Goal: Task Accomplishment & Management: Use online tool/utility

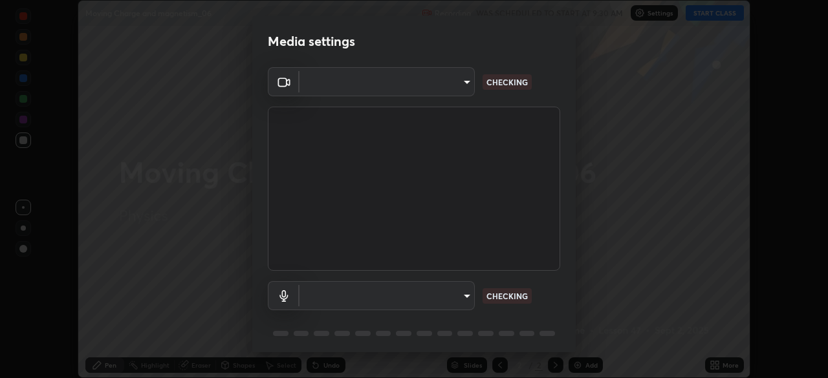
scroll to position [45, 0]
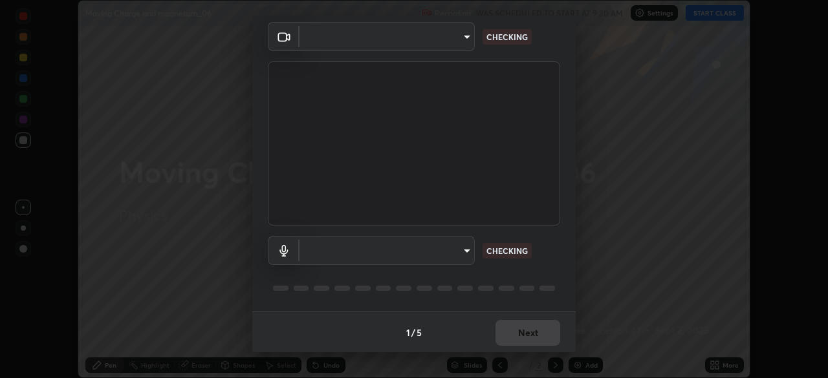
type input "573edd819c0ef8de467de5ce4ec508ac77a3347739658899c49f764764ac8f1c"
type input "aea5f8d80b389875e7a47a97f96940650a163a95f833726025dd84a043240feb"
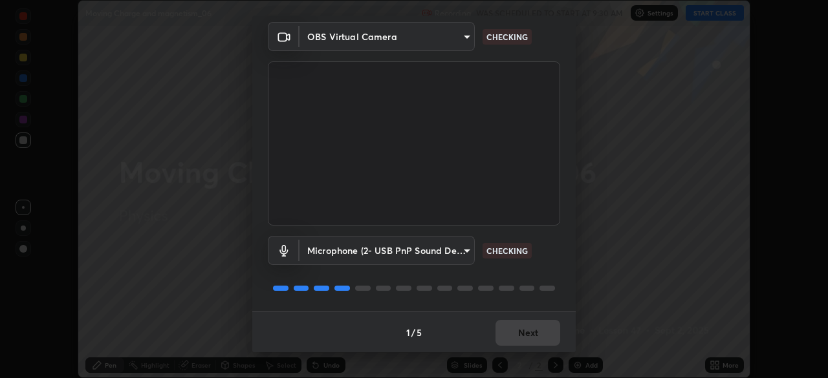
click at [521, 327] on div "1 / 5 Next" at bounding box center [413, 332] width 323 height 41
click at [521, 331] on div "1 / 5 Next" at bounding box center [413, 332] width 323 height 41
click at [524, 338] on div "1 / 5 Next" at bounding box center [413, 332] width 323 height 41
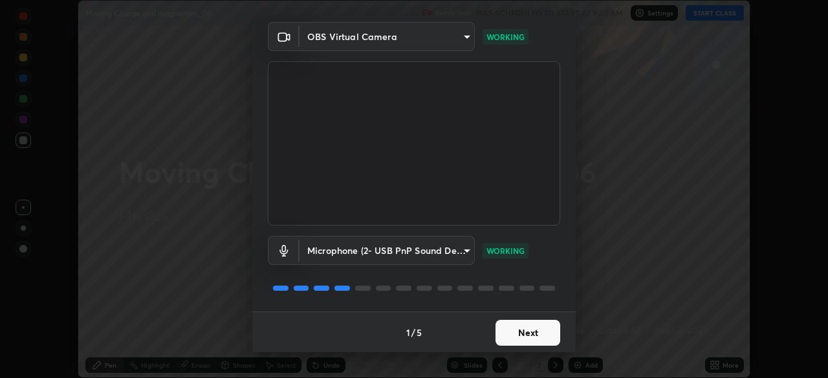
click at [524, 338] on button "Next" at bounding box center [527, 333] width 65 height 26
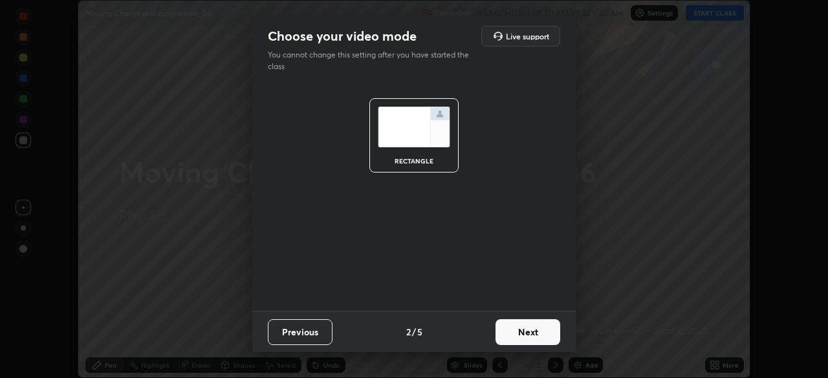
click at [526, 332] on button "Next" at bounding box center [527, 332] width 65 height 26
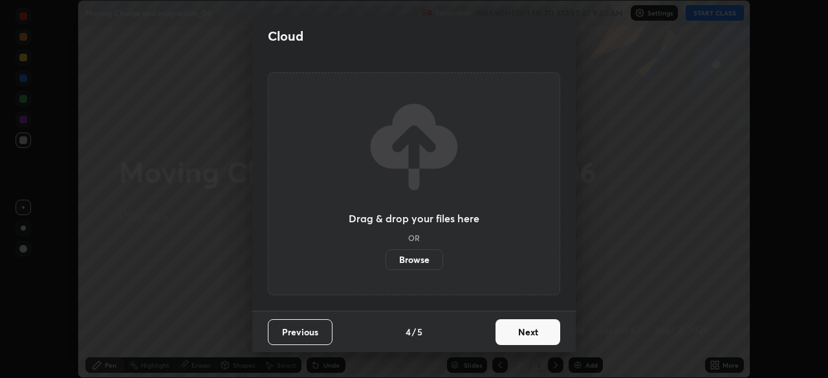
click at [525, 336] on button "Next" at bounding box center [527, 332] width 65 height 26
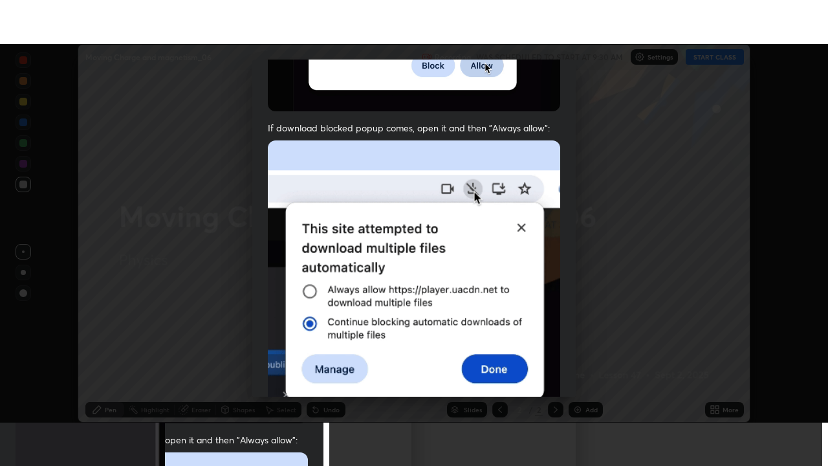
scroll to position [309, 0]
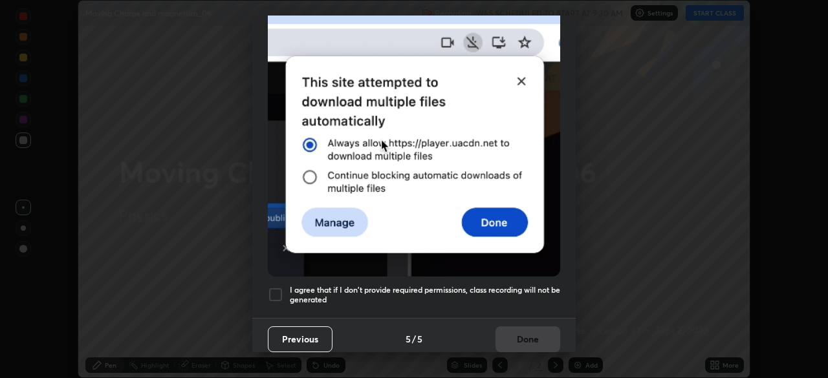
click at [282, 290] on div at bounding box center [276, 295] width 16 height 16
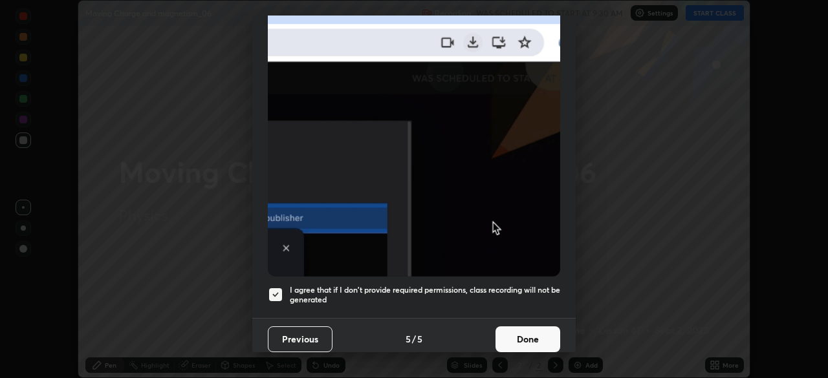
click at [507, 336] on button "Done" at bounding box center [527, 340] width 65 height 26
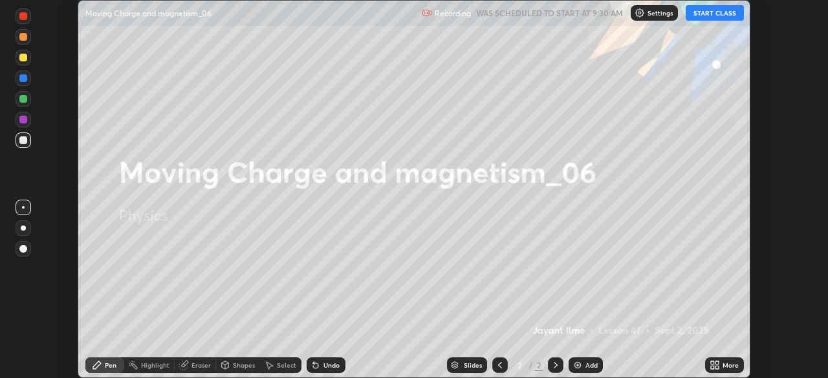
click at [722, 14] on button "START CLASS" at bounding box center [714, 13] width 58 height 16
click at [728, 366] on div "More" at bounding box center [730, 365] width 16 height 6
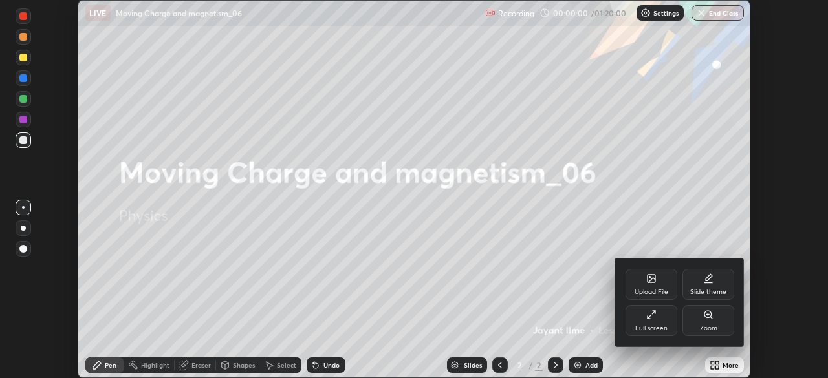
click at [654, 322] on div "Full screen" at bounding box center [651, 320] width 52 height 31
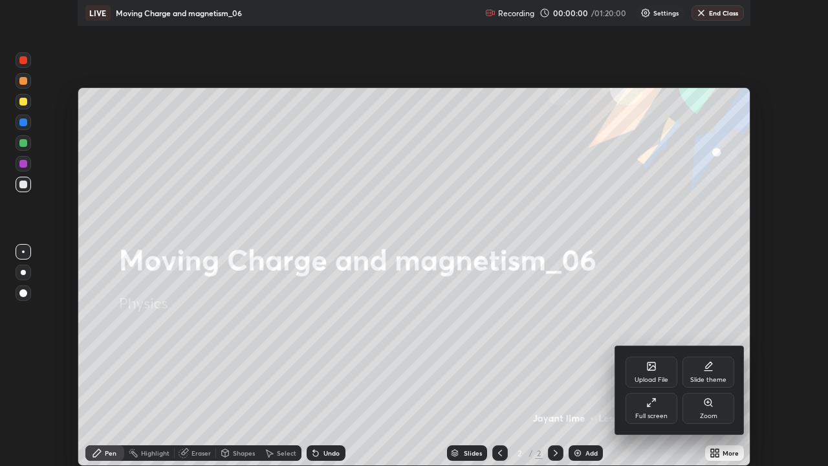
scroll to position [466, 828]
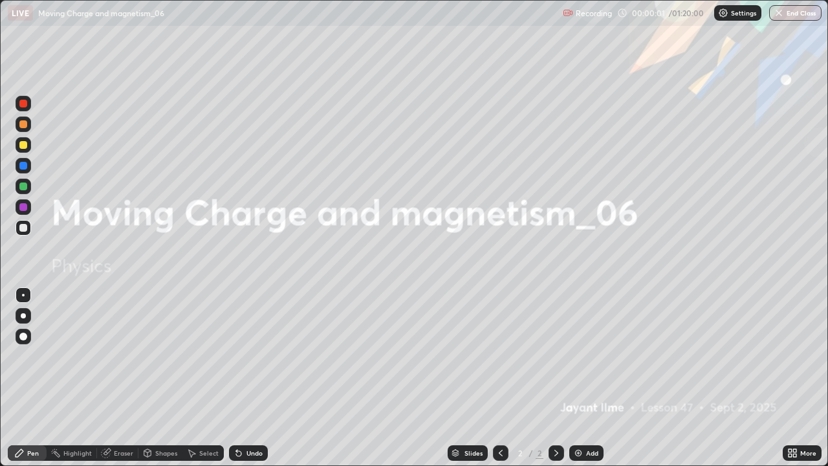
click at [579, 378] on img at bounding box center [578, 452] width 10 height 10
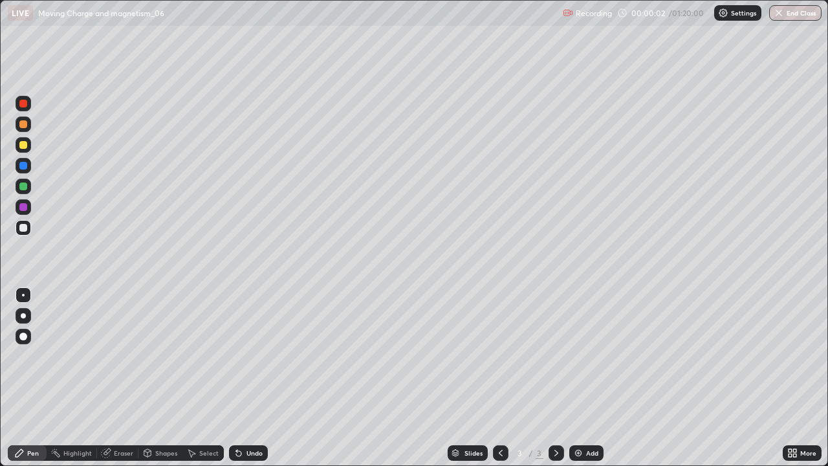
click at [27, 339] on div at bounding box center [24, 336] width 16 height 16
click at [569, 378] on div "Add" at bounding box center [586, 453] width 34 height 16
click at [251, 378] on div "Undo" at bounding box center [254, 452] width 16 height 6
click at [574, 378] on img at bounding box center [578, 452] width 10 height 10
click at [580, 378] on img at bounding box center [578, 452] width 10 height 10
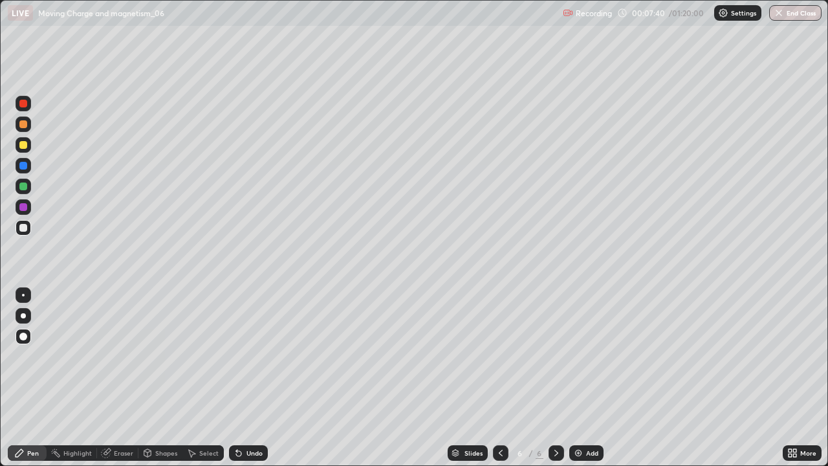
click at [23, 145] on div at bounding box center [23, 145] width 8 height 8
click at [28, 229] on div at bounding box center [24, 228] width 16 height 16
click at [25, 185] on div at bounding box center [23, 186] width 8 height 8
click at [25, 229] on div at bounding box center [23, 228] width 8 height 8
click at [251, 378] on div "Undo" at bounding box center [254, 452] width 16 height 6
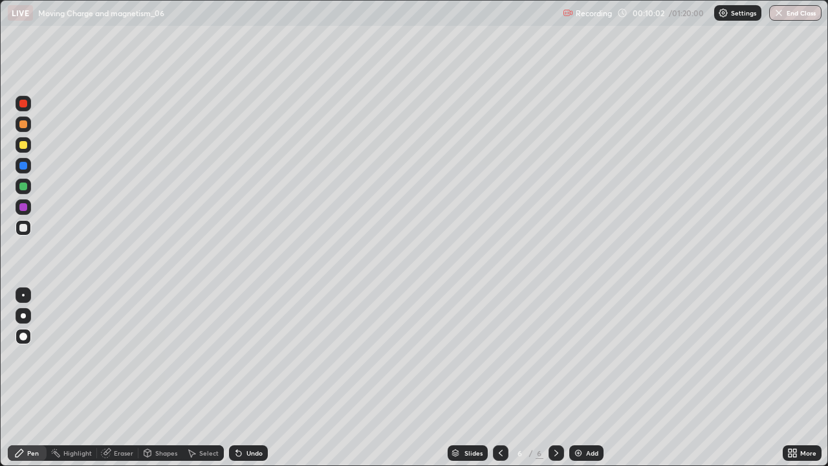
click at [246, 378] on div "Undo" at bounding box center [254, 452] width 16 height 6
click at [581, 378] on div "Add" at bounding box center [586, 453] width 34 height 16
click at [23, 188] on div at bounding box center [23, 186] width 8 height 8
click at [236, 378] on icon at bounding box center [238, 453] width 5 height 5
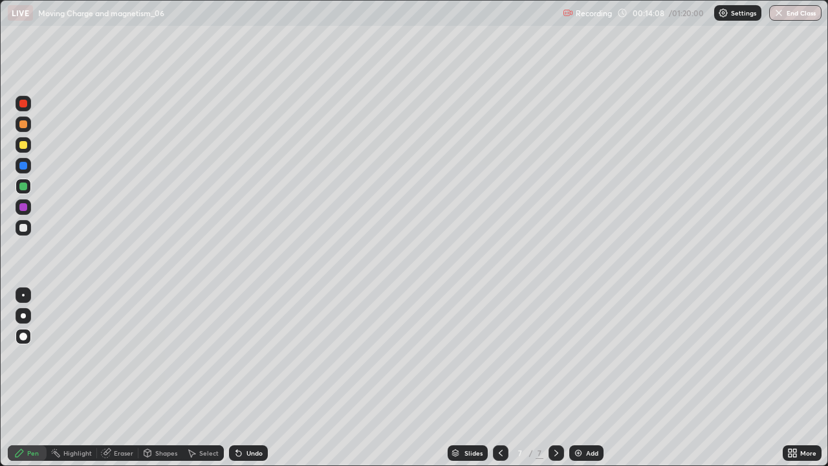
click at [238, 378] on icon at bounding box center [238, 453] width 5 height 5
click at [239, 378] on icon at bounding box center [238, 452] width 10 height 10
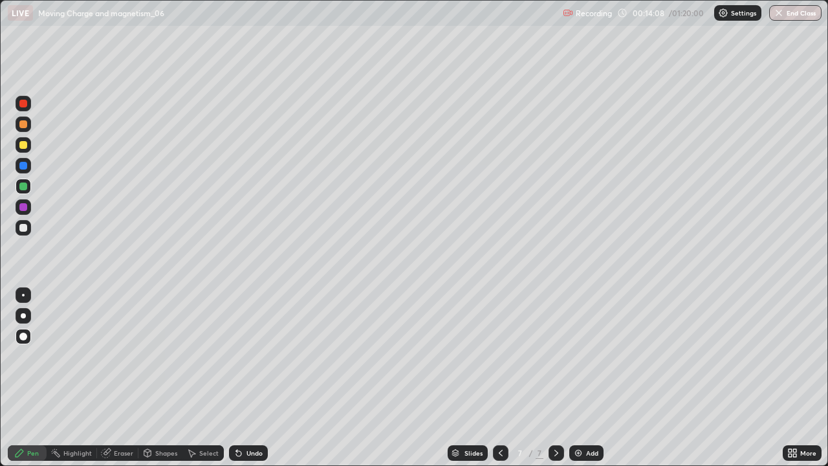
click at [239, 378] on icon at bounding box center [238, 452] width 10 height 10
click at [246, 378] on div "Undo" at bounding box center [254, 452] width 16 height 6
click at [575, 378] on img at bounding box center [578, 452] width 10 height 10
click at [25, 226] on div at bounding box center [23, 228] width 8 height 8
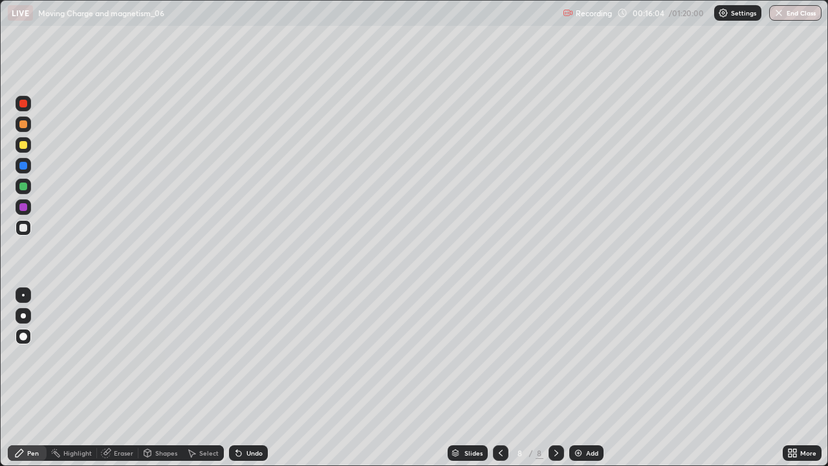
click at [25, 189] on div at bounding box center [23, 186] width 8 height 8
click at [24, 103] on div at bounding box center [23, 104] width 8 height 8
click at [24, 188] on div at bounding box center [23, 186] width 8 height 8
click at [24, 147] on div at bounding box center [23, 145] width 8 height 8
click at [26, 231] on div at bounding box center [24, 228] width 16 height 16
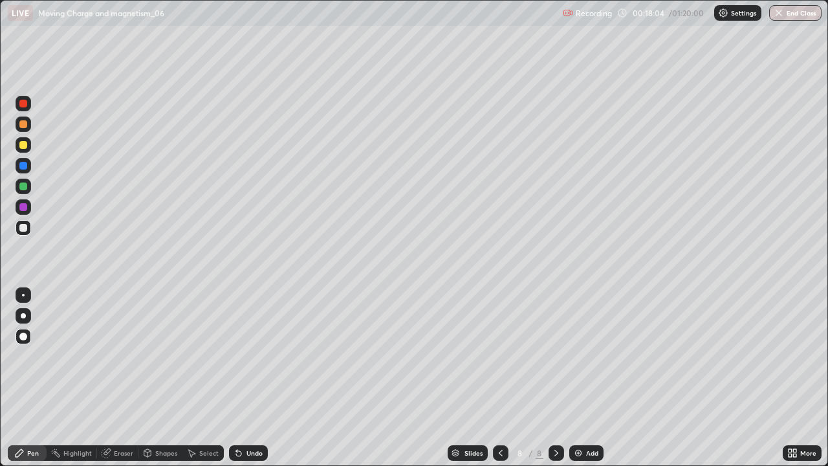
click at [250, 378] on div "Undo" at bounding box center [246, 453] width 44 height 26
click at [25, 144] on div at bounding box center [23, 145] width 8 height 8
click at [26, 169] on div at bounding box center [24, 166] width 16 height 16
click at [246, 378] on div "Undo" at bounding box center [254, 452] width 16 height 6
click at [25, 228] on div at bounding box center [23, 228] width 8 height 8
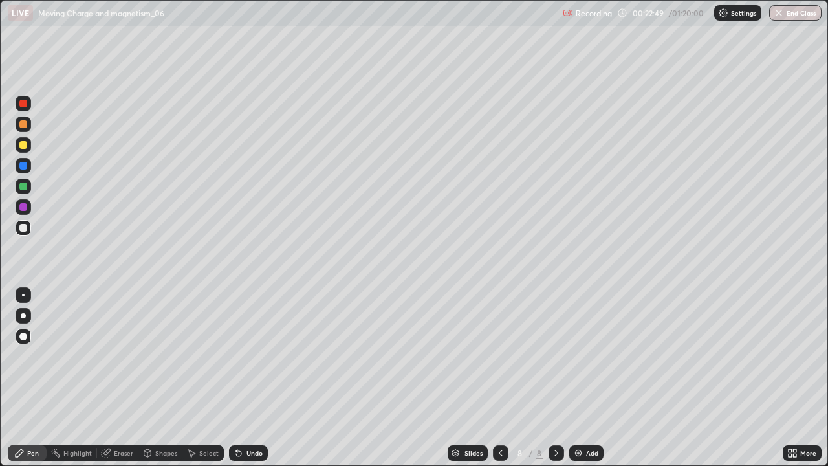
click at [578, 378] on img at bounding box center [578, 452] width 10 height 10
click at [22, 147] on div at bounding box center [23, 145] width 8 height 8
click at [24, 127] on div at bounding box center [23, 124] width 8 height 8
click at [21, 186] on div at bounding box center [23, 186] width 8 height 8
click at [23, 230] on div at bounding box center [23, 228] width 8 height 8
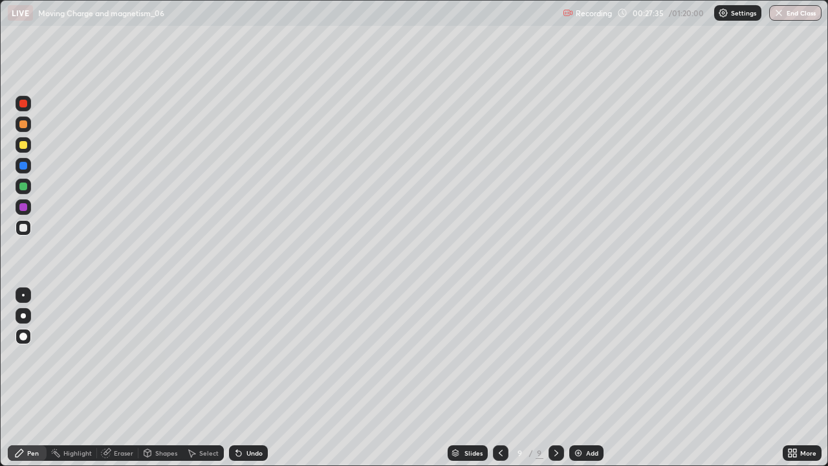
click at [0, 86] on div "Setting up your live class" at bounding box center [414, 233] width 828 height 466
click at [581, 378] on img at bounding box center [578, 452] width 10 height 10
click at [498, 378] on div at bounding box center [500, 453] width 16 height 16
click at [581, 378] on img at bounding box center [578, 452] width 10 height 10
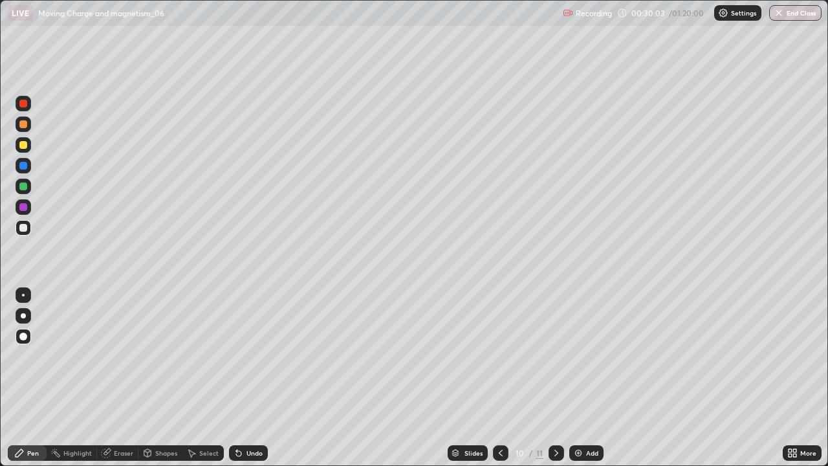
click at [119, 378] on div "Eraser" at bounding box center [123, 452] width 19 height 6
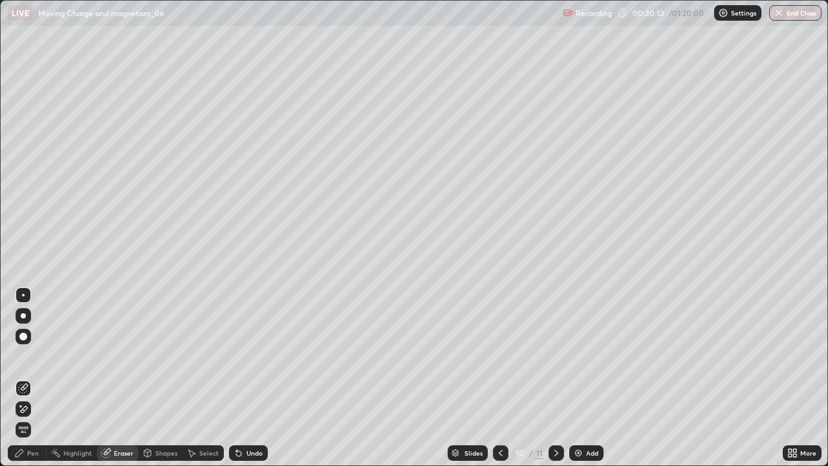
click at [34, 378] on div "Pen" at bounding box center [33, 452] width 12 height 6
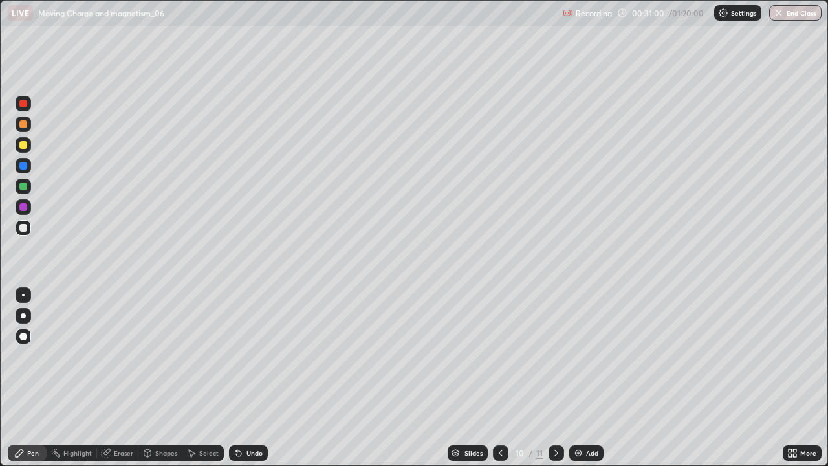
click at [28, 186] on div at bounding box center [24, 186] width 16 height 16
click at [115, 378] on div "Eraser" at bounding box center [123, 452] width 19 height 6
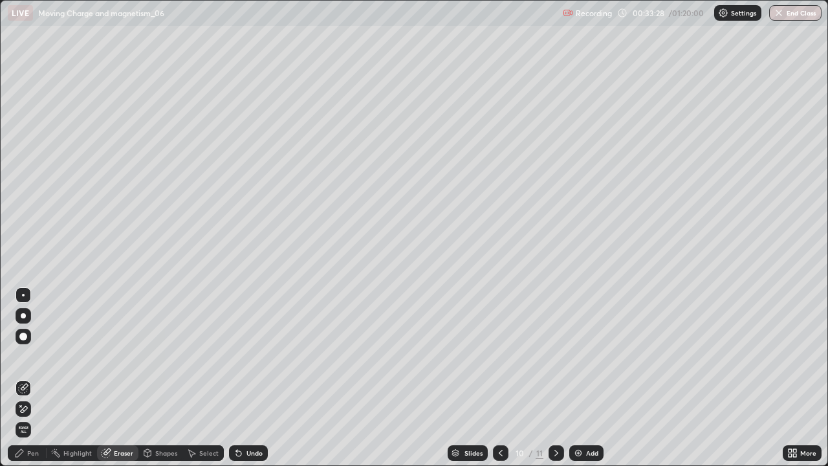
click at [32, 378] on div "Pen" at bounding box center [33, 452] width 12 height 6
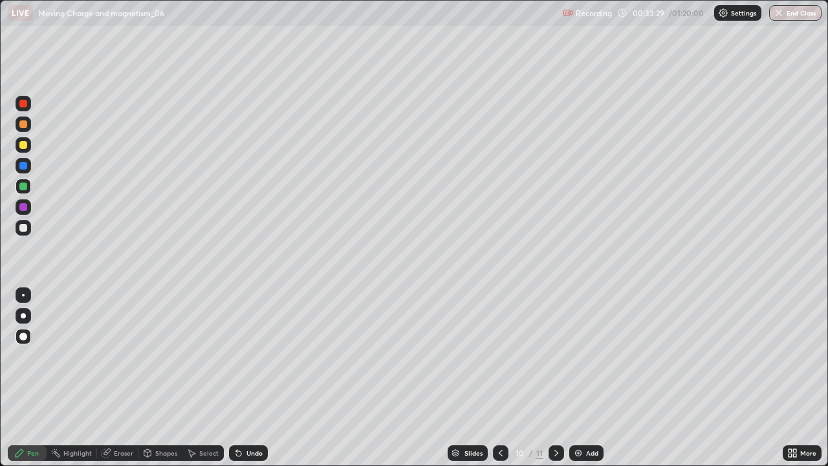
click at [26, 144] on div at bounding box center [23, 145] width 8 height 8
click at [555, 378] on icon at bounding box center [556, 452] width 10 height 10
click at [500, 378] on icon at bounding box center [500, 452] width 10 height 10
click at [581, 378] on img at bounding box center [578, 452] width 10 height 10
click at [23, 178] on div at bounding box center [24, 186] width 16 height 16
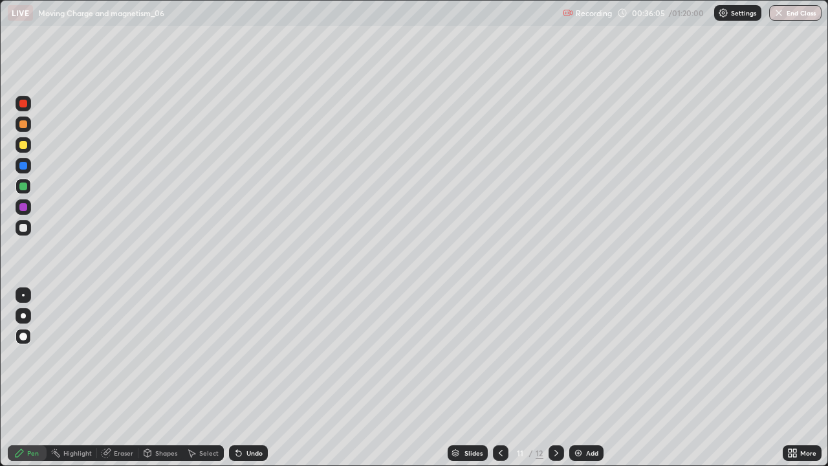
click at [23, 145] on div at bounding box center [23, 145] width 8 height 8
click at [23, 228] on div at bounding box center [23, 228] width 8 height 8
click at [22, 226] on div at bounding box center [23, 228] width 8 height 8
click at [251, 378] on div "Undo" at bounding box center [254, 452] width 16 height 6
click at [23, 147] on div at bounding box center [23, 145] width 8 height 8
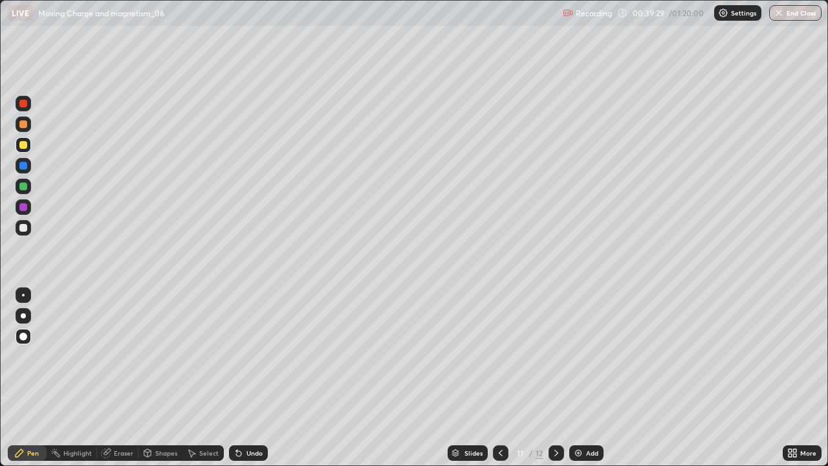
click at [22, 230] on div at bounding box center [23, 228] width 8 height 8
click at [25, 188] on div at bounding box center [23, 186] width 8 height 8
click at [23, 228] on div at bounding box center [23, 228] width 8 height 8
click at [583, 378] on div "Add" at bounding box center [586, 453] width 34 height 16
click at [21, 145] on div at bounding box center [23, 145] width 8 height 8
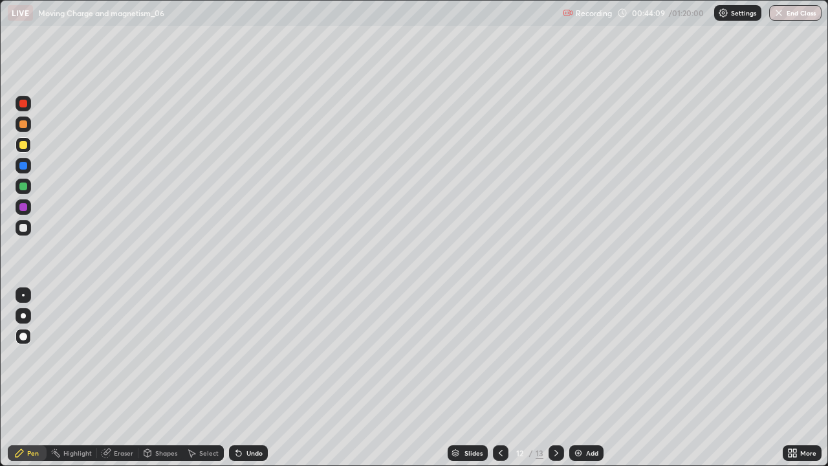
click at [25, 166] on div at bounding box center [23, 166] width 8 height 8
click at [21, 186] on div at bounding box center [23, 186] width 8 height 8
click at [23, 103] on div at bounding box center [23, 104] width 8 height 8
click at [23, 228] on div at bounding box center [23, 228] width 8 height 8
click at [24, 105] on div at bounding box center [23, 104] width 8 height 8
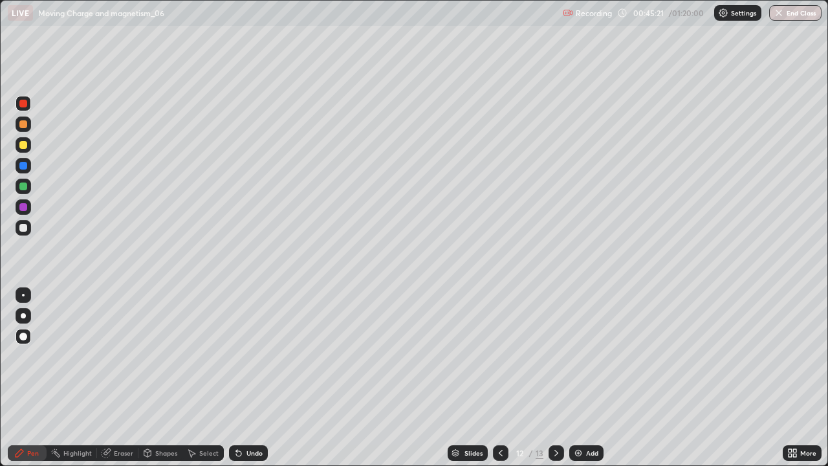
click at [21, 230] on div at bounding box center [23, 228] width 8 height 8
click at [25, 144] on div at bounding box center [23, 145] width 8 height 8
click at [23, 188] on div at bounding box center [23, 186] width 8 height 8
click at [27, 234] on div at bounding box center [24, 228] width 16 height 16
click at [586, 378] on div "Add" at bounding box center [592, 452] width 12 height 6
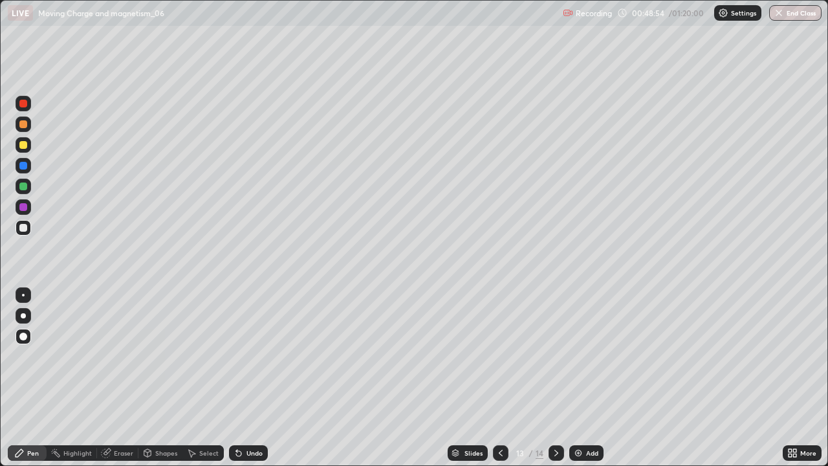
click at [23, 145] on div at bounding box center [23, 145] width 8 height 8
click at [25, 225] on div at bounding box center [23, 228] width 8 height 8
click at [27, 148] on div at bounding box center [24, 145] width 16 height 16
click at [23, 226] on div at bounding box center [23, 228] width 8 height 8
click at [27, 145] on div at bounding box center [23, 145] width 8 height 8
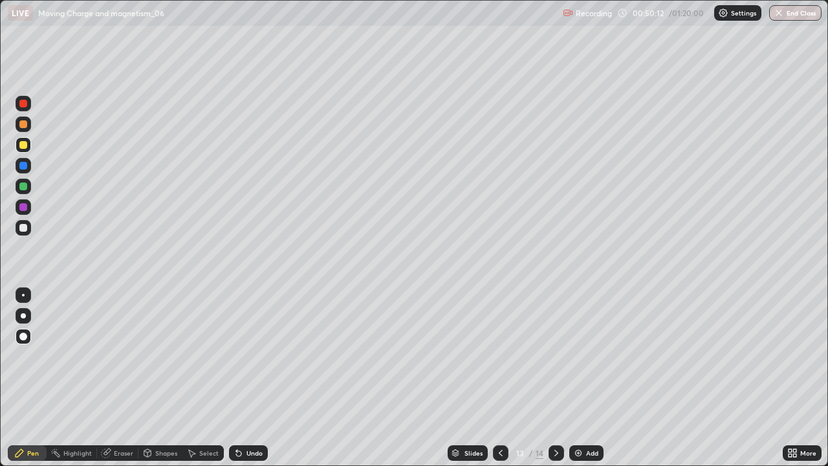
click at [24, 124] on div at bounding box center [23, 124] width 8 height 8
click at [23, 103] on div at bounding box center [23, 104] width 8 height 8
click at [25, 147] on div at bounding box center [23, 145] width 8 height 8
click at [24, 105] on div at bounding box center [23, 104] width 8 height 8
click at [21, 188] on div at bounding box center [23, 186] width 8 height 8
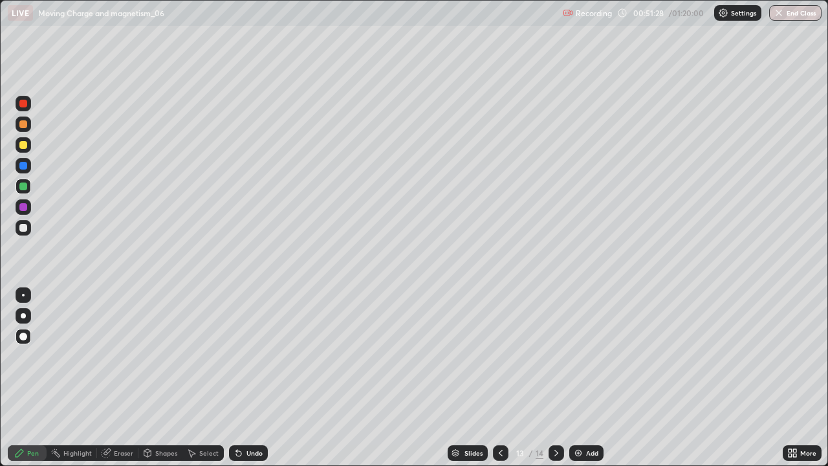
click at [25, 230] on div at bounding box center [23, 228] width 8 height 8
click at [158, 378] on div "Shapes" at bounding box center [166, 452] width 22 height 6
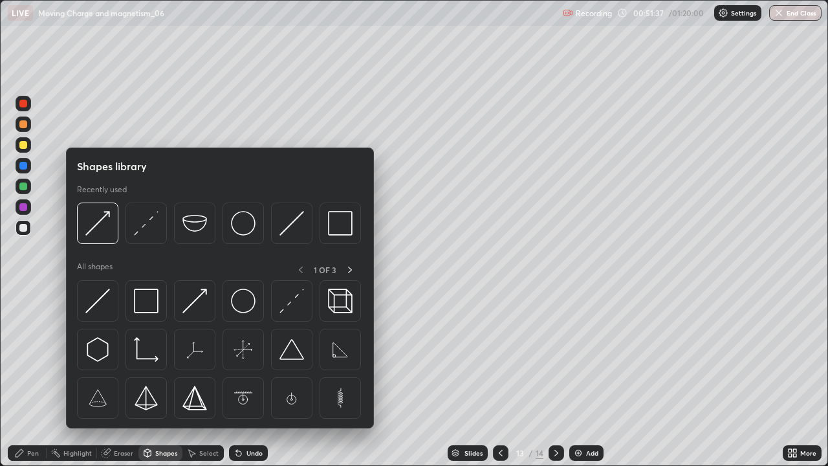
click at [154, 231] on img at bounding box center [146, 223] width 25 height 25
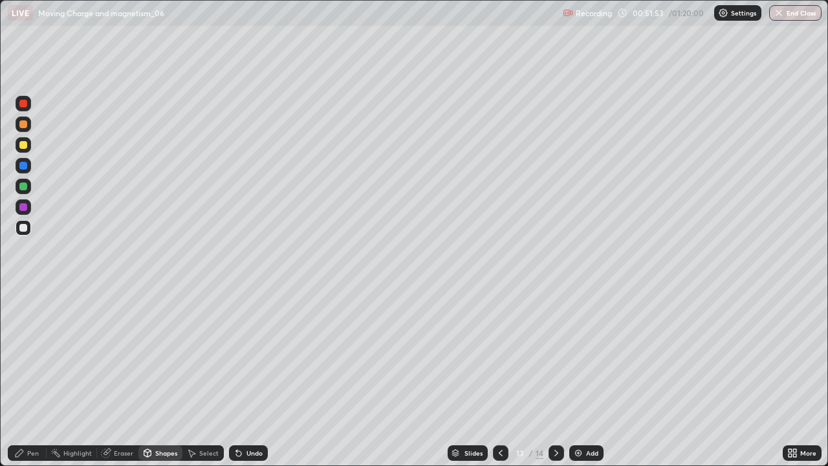
click at [22, 229] on div at bounding box center [23, 228] width 8 height 8
click at [34, 378] on div "Pen" at bounding box center [33, 452] width 12 height 6
click at [114, 378] on div "Eraser" at bounding box center [123, 452] width 19 height 6
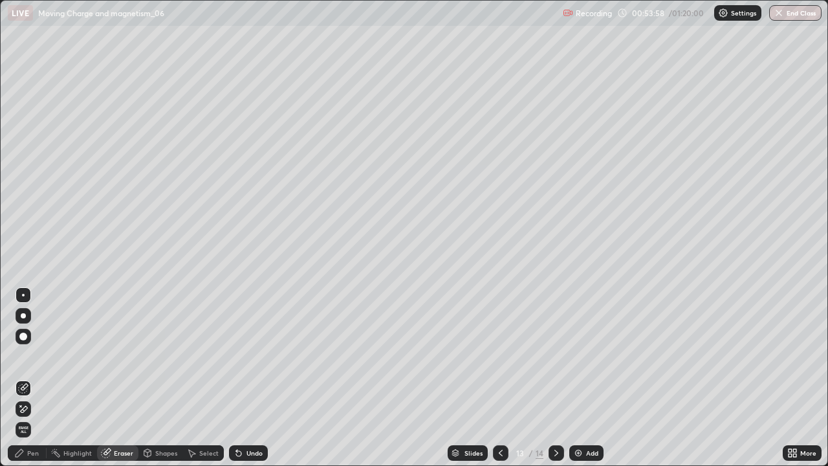
click at [30, 378] on div "Pen" at bounding box center [33, 452] width 12 height 6
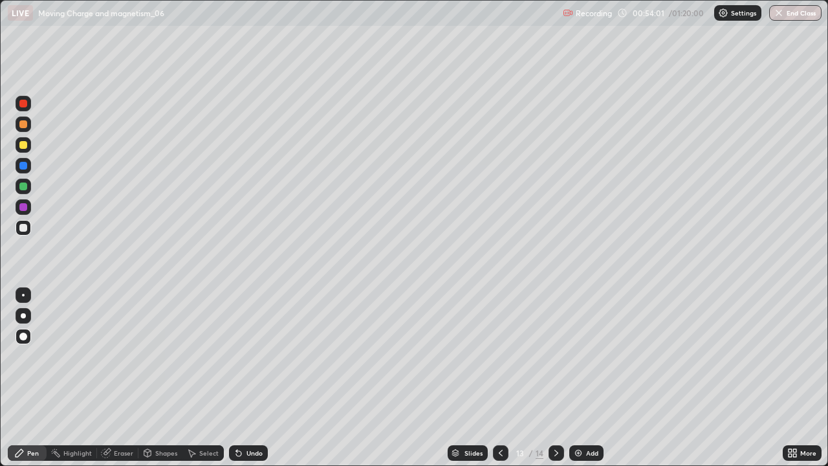
click at [0, 143] on div "Setting up your live class" at bounding box center [414, 233] width 828 height 466
click at [586, 378] on div "Add" at bounding box center [586, 453] width 34 height 16
click at [24, 124] on div at bounding box center [23, 124] width 8 height 8
click at [119, 378] on div "Eraser" at bounding box center [117, 453] width 41 height 16
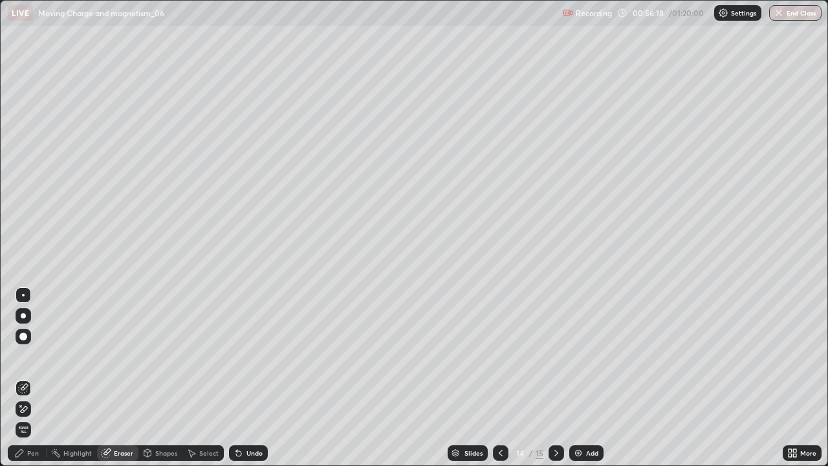
click at [31, 378] on div "Pen" at bounding box center [27, 453] width 39 height 16
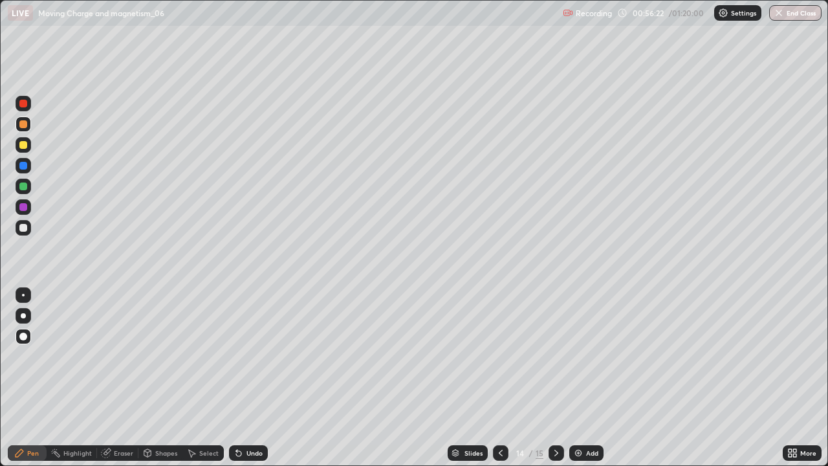
click at [23, 228] on div at bounding box center [23, 228] width 8 height 8
click at [25, 147] on div at bounding box center [23, 145] width 8 height 8
click at [26, 106] on div at bounding box center [23, 104] width 8 height 8
click at [250, 378] on div "Undo" at bounding box center [248, 453] width 39 height 16
click at [23, 186] on div at bounding box center [23, 186] width 8 height 8
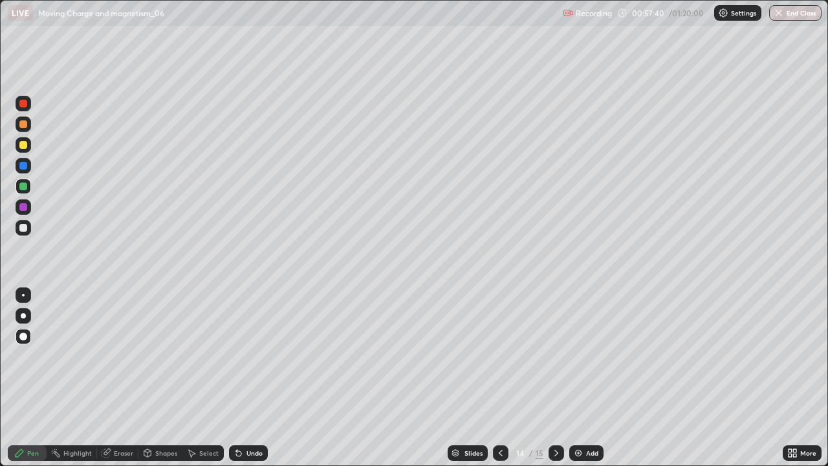
click at [20, 147] on div at bounding box center [23, 145] width 8 height 8
click at [26, 106] on div at bounding box center [23, 104] width 8 height 8
click at [22, 185] on div at bounding box center [23, 186] width 8 height 8
click at [248, 378] on div "Undo" at bounding box center [254, 452] width 16 height 6
click at [18, 231] on div at bounding box center [24, 228] width 16 height 16
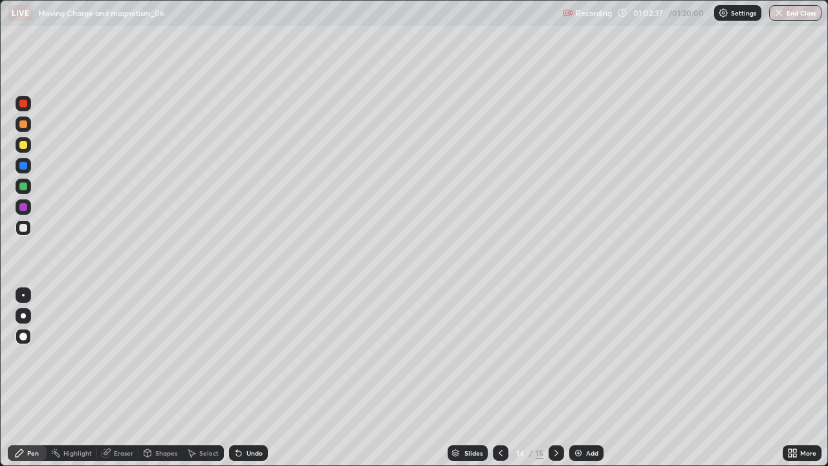
click at [21, 166] on div at bounding box center [23, 166] width 8 height 8
click at [576, 378] on img at bounding box center [578, 452] width 10 height 10
click at [21, 228] on div at bounding box center [23, 228] width 8 height 8
click at [23, 186] on div at bounding box center [23, 186] width 8 height 8
click at [25, 229] on div at bounding box center [23, 228] width 8 height 8
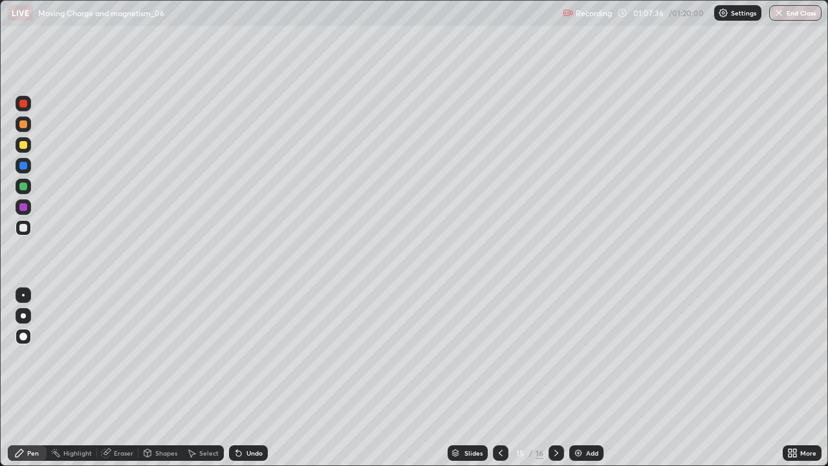
click at [25, 144] on div at bounding box center [23, 145] width 8 height 8
click at [255, 378] on div "Undo" at bounding box center [248, 453] width 39 height 16
click at [255, 378] on div "Undo" at bounding box center [254, 452] width 16 height 6
click at [255, 378] on div "Undo" at bounding box center [248, 453] width 39 height 16
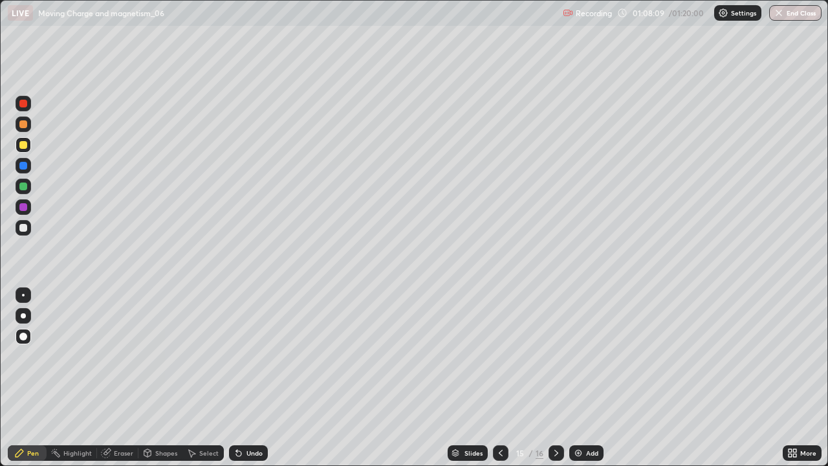
click at [23, 228] on div at bounding box center [23, 228] width 8 height 8
click at [109, 378] on icon at bounding box center [106, 453] width 8 height 8
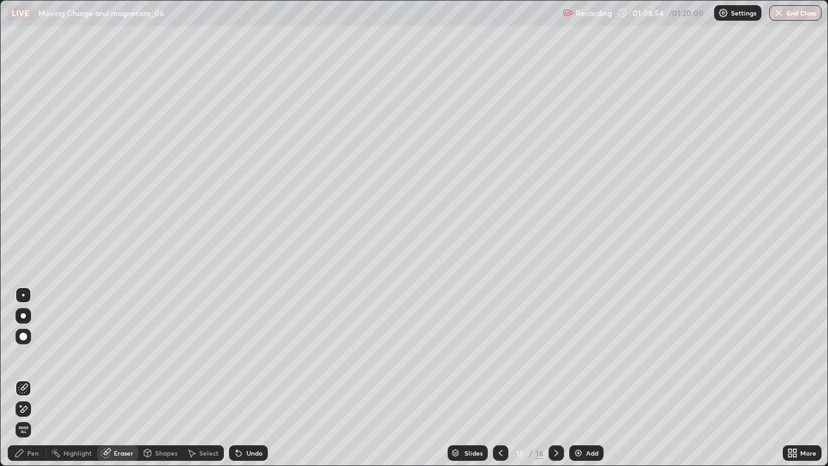
click at [34, 378] on div "Pen" at bounding box center [33, 452] width 12 height 6
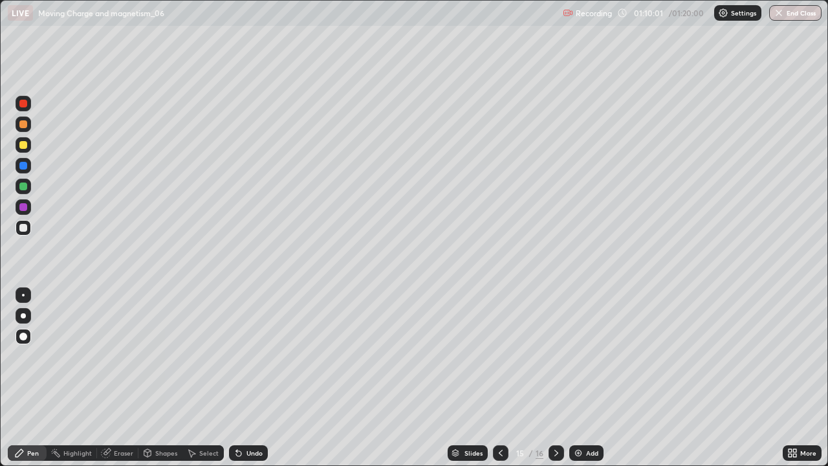
click at [246, 378] on div "Undo" at bounding box center [254, 452] width 16 height 6
click at [21, 148] on div at bounding box center [23, 145] width 8 height 8
click at [246, 378] on div "Undo" at bounding box center [254, 452] width 16 height 6
click at [25, 230] on div at bounding box center [23, 228] width 8 height 8
click at [248, 378] on div "Undo" at bounding box center [254, 452] width 16 height 6
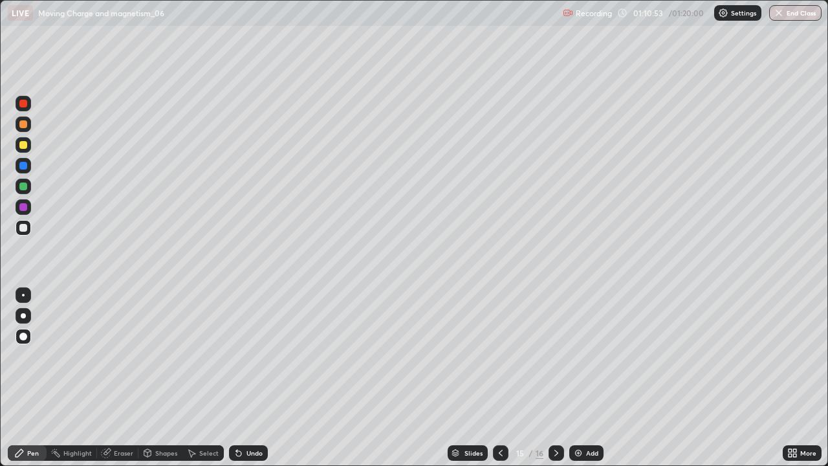
click at [115, 378] on div "Eraser" at bounding box center [123, 452] width 19 height 6
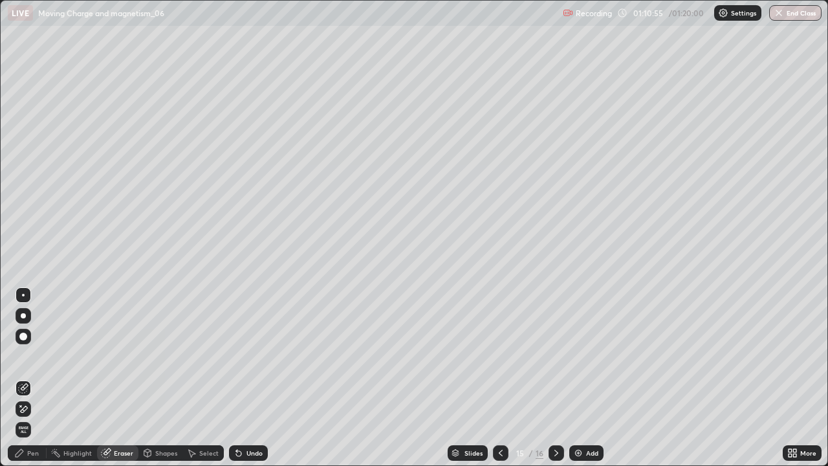
click at [27, 378] on div "Pen" at bounding box center [33, 452] width 12 height 6
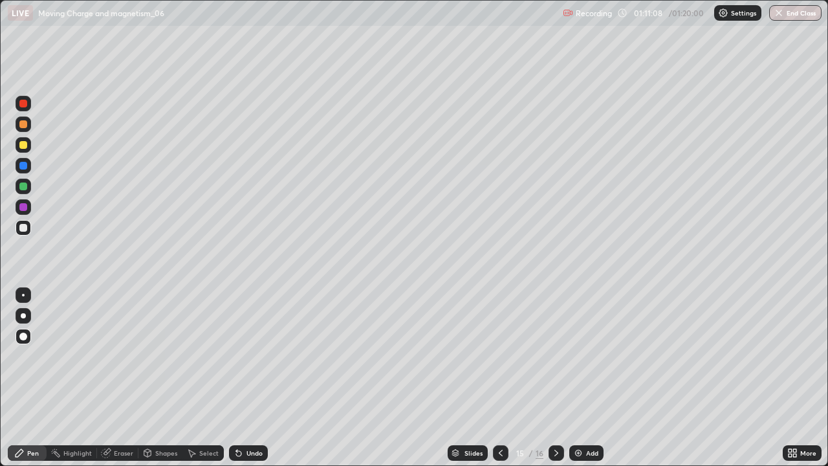
click at [246, 378] on div "Undo" at bounding box center [254, 452] width 16 height 6
click at [248, 378] on div "Undo" at bounding box center [254, 452] width 16 height 6
click at [251, 378] on div "Undo" at bounding box center [254, 452] width 16 height 6
click at [794, 16] on button "End Class" at bounding box center [795, 13] width 52 height 16
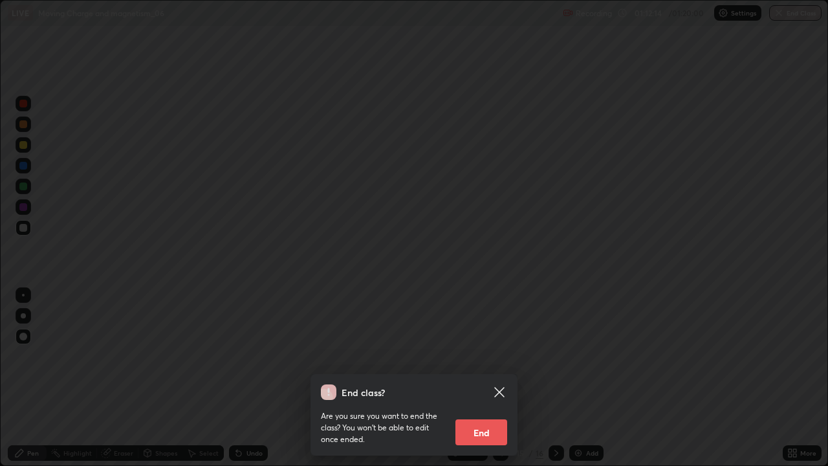
click at [497, 378] on button "End" at bounding box center [481, 432] width 52 height 26
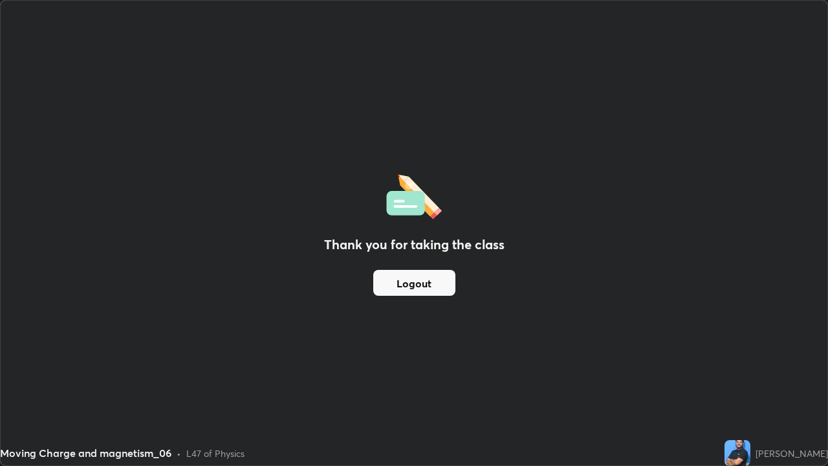
click at [393, 285] on button "Logout" at bounding box center [414, 283] width 82 height 26
click at [400, 283] on button "Logout" at bounding box center [414, 283] width 82 height 26
click at [436, 283] on button "Logout" at bounding box center [414, 283] width 82 height 26
